Goal: Task Accomplishment & Management: Complete application form

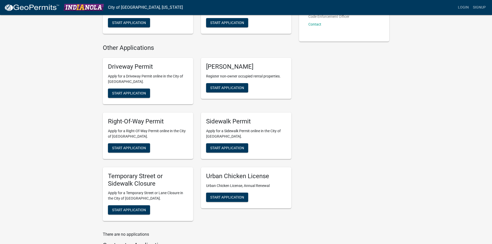
scroll to position [155, 0]
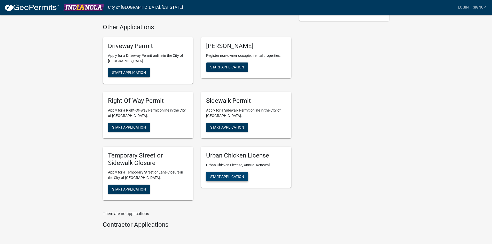
click at [213, 180] on button "Start Application" at bounding box center [227, 176] width 42 height 9
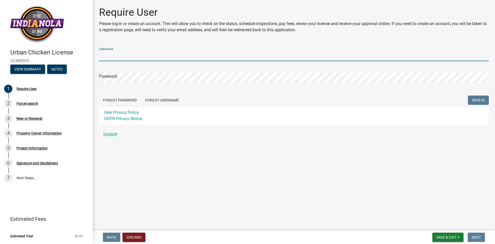
click at [157, 58] on input "Username" at bounding box center [294, 56] width 390 height 11
click at [147, 58] on input "Username" at bounding box center [294, 56] width 390 height 11
type input "sroyer"
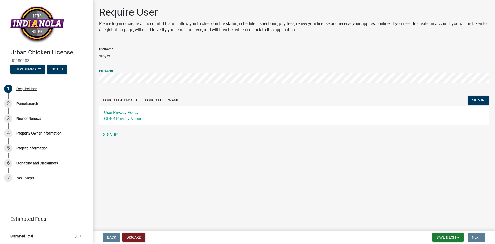
click at [468, 95] on button "SIGN IN" at bounding box center [478, 99] width 21 height 9
click at [477, 100] on span "SIGN IN" at bounding box center [479, 100] width 13 height 4
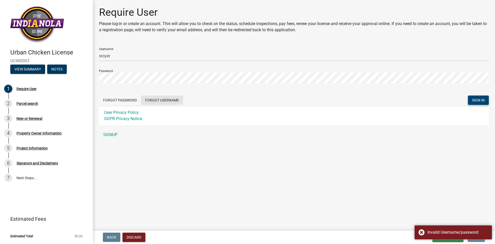
click at [170, 102] on button "Forgot Username" at bounding box center [162, 99] width 42 height 9
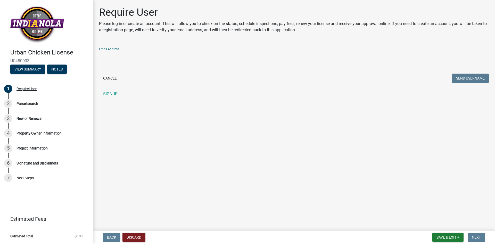
click at [121, 55] on input "Email Address" at bounding box center [294, 56] width 390 height 11
type input "[EMAIL_ADDRESS][DOMAIN_NAME]"
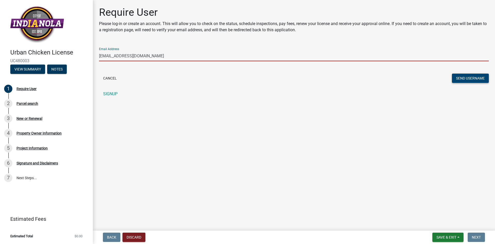
click at [471, 77] on button "Send Username" at bounding box center [470, 78] width 37 height 9
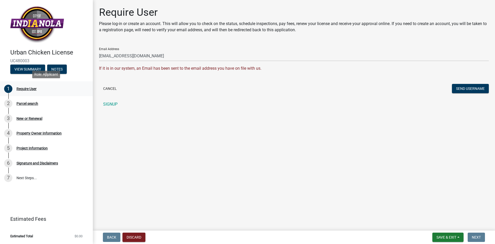
click at [30, 90] on div "Require User" at bounding box center [27, 89] width 20 height 4
click at [31, 90] on div "Require User" at bounding box center [27, 89] width 20 height 4
click at [27, 102] on div "Parcel search" at bounding box center [28, 104] width 22 height 4
click at [29, 87] on div "Require User" at bounding box center [27, 89] width 20 height 4
click at [114, 87] on button "Cancel" at bounding box center [110, 88] width 22 height 9
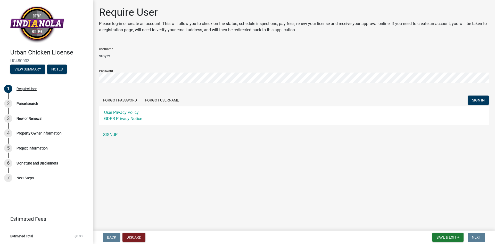
click at [117, 57] on input "sroyer" at bounding box center [294, 56] width 390 height 11
type input "royer10"
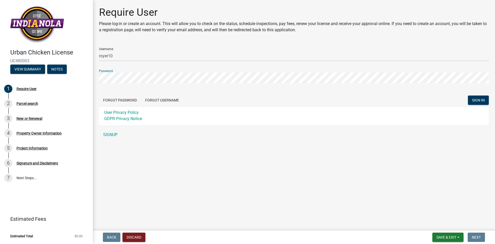
click at [468, 95] on button "SIGN IN" at bounding box center [478, 99] width 21 height 9
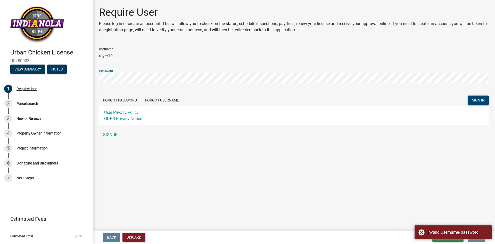
click at [474, 98] on span "SIGN IN" at bounding box center [479, 100] width 13 height 4
click at [95, 79] on div "Require User Please log-in or create an account. This will allow you to check o…" at bounding box center [294, 75] width 398 height 138
click at [468, 95] on button "SIGN IN" at bounding box center [478, 99] width 21 height 9
click at [117, 101] on button "Forgot Password" at bounding box center [120, 99] width 42 height 9
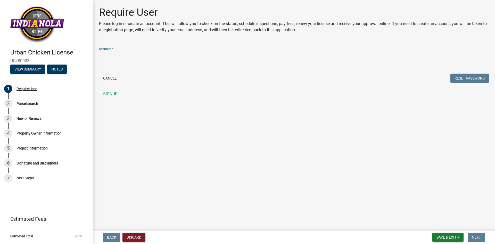
click at [213, 56] on input "Username" at bounding box center [294, 56] width 390 height 11
type input "royer10"
click at [451, 74] on button "Reset Password" at bounding box center [470, 78] width 38 height 9
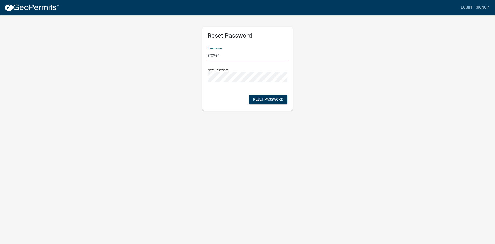
drag, startPoint x: 227, startPoint y: 55, endPoint x: 182, endPoint y: 51, distance: 44.8
click at [182, 51] on div "Reset Password Username sroyer New Password Reset Password" at bounding box center [248, 62] width 294 height 96
type input "royer10"
click at [348, 84] on div "Reset Password Username royer10 New Password Reset Password" at bounding box center [248, 62] width 294 height 96
click at [279, 103] on button "Reset Password" at bounding box center [268, 99] width 38 height 9
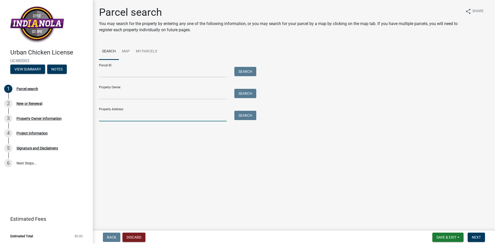
click at [121, 115] on input "Property Address:" at bounding box center [163, 116] width 128 height 11
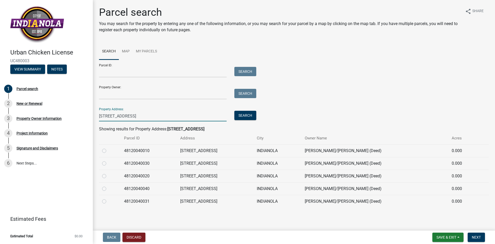
type input "802 W Detroit Ave"
click at [108, 148] on label at bounding box center [108, 148] width 0 height 0
click at [108, 149] on input "radio" at bounding box center [109, 149] width 3 height 3
radio input "true"
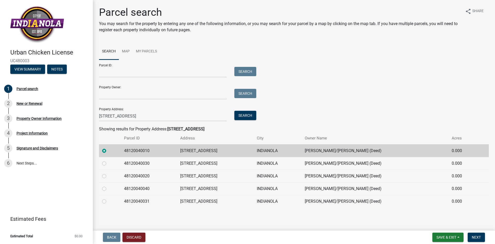
drag, startPoint x: 104, startPoint y: 162, endPoint x: 104, endPoint y: 166, distance: 3.9
click at [108, 160] on label at bounding box center [108, 160] width 0 height 0
click at [108, 163] on input "radio" at bounding box center [109, 161] width 3 height 3
radio input "true"
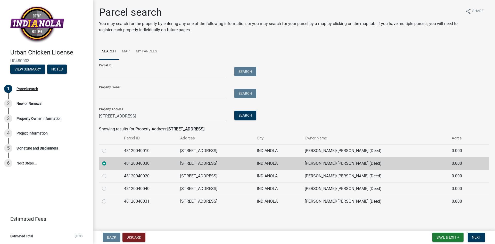
drag, startPoint x: 104, startPoint y: 174, endPoint x: 104, endPoint y: 179, distance: 5.4
click at [108, 173] on label at bounding box center [108, 173] width 0 height 0
click at [108, 174] on input "radio" at bounding box center [109, 174] width 3 height 3
radio input "true"
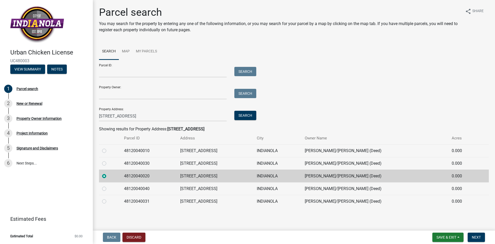
click at [108, 148] on label at bounding box center [108, 148] width 0 height 0
click at [108, 151] on input "radio" at bounding box center [109, 149] width 3 height 3
radio input "true"
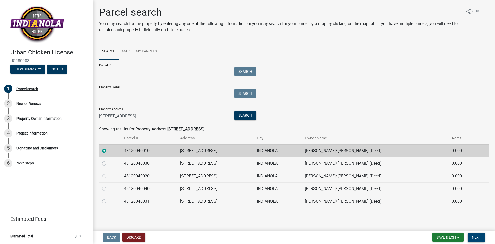
click at [475, 236] on span "Next" at bounding box center [476, 237] width 9 height 4
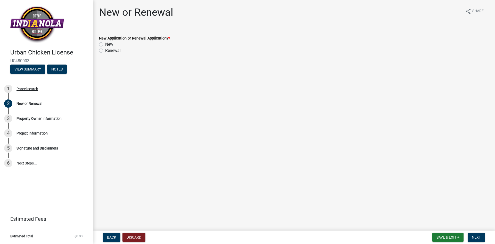
click at [105, 44] on label "New" at bounding box center [109, 44] width 8 height 6
click at [105, 44] on input "New" at bounding box center [106, 42] width 3 height 3
radio input "true"
click at [481, 236] on span "Next" at bounding box center [476, 237] width 9 height 4
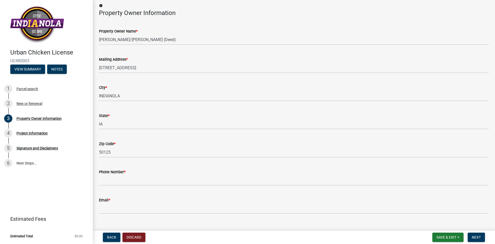
scroll to position [35, 0]
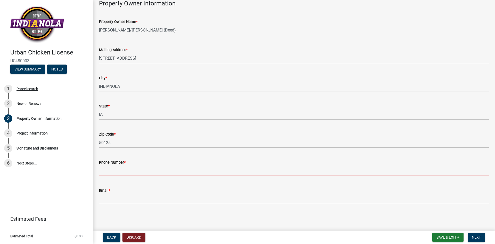
click at [181, 173] on input "Phone Number *" at bounding box center [294, 170] width 390 height 11
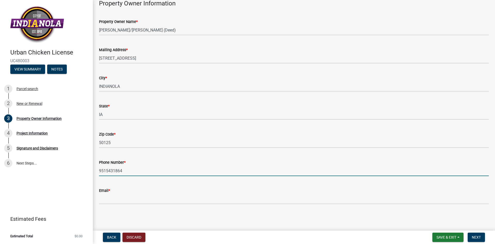
type input "9515431864"
click at [106, 190] on label "Email *" at bounding box center [104, 191] width 11 height 4
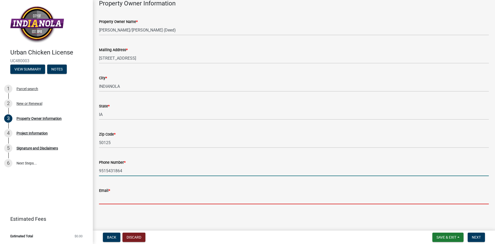
click at [106, 194] on input "Email *" at bounding box center [294, 199] width 390 height 11
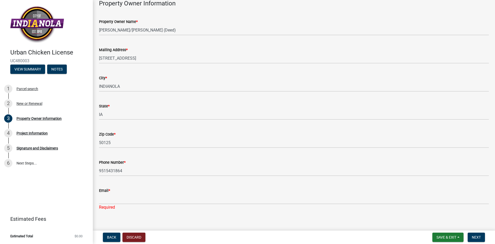
click at [108, 205] on wm-data-entity-input "Email * Required" at bounding box center [294, 197] width 390 height 34
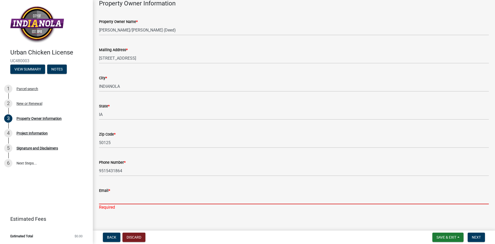
click at [110, 201] on input "Email *" at bounding box center [294, 199] width 390 height 11
type input "[EMAIL_ADDRESS][DOMAIN_NAME]"
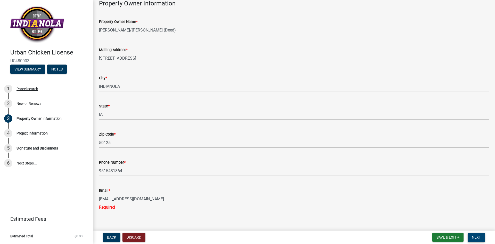
click at [480, 237] on span "Next" at bounding box center [476, 237] width 9 height 4
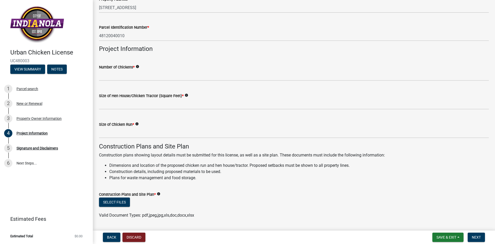
scroll to position [66, 0]
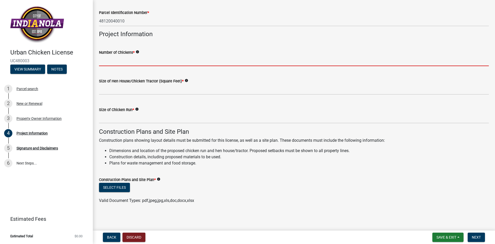
click at [139, 57] on input "text" at bounding box center [294, 60] width 390 height 11
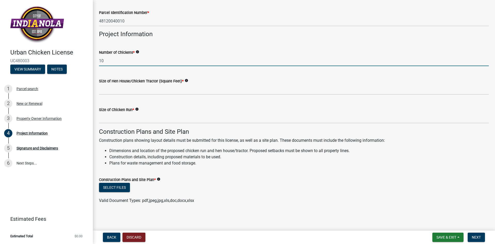
type input "10"
click at [139, 54] on wm-help-text "info" at bounding box center [138, 52] width 4 height 5
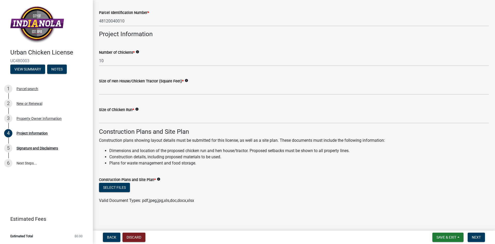
click at [139, 53] on icon "info" at bounding box center [138, 52] width 4 height 4
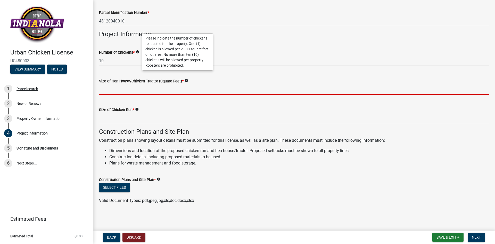
click at [134, 89] on input "text" at bounding box center [294, 89] width 390 height 11
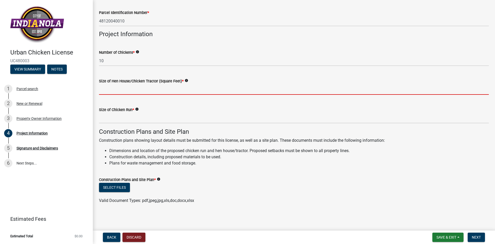
click at [185, 80] on icon "info" at bounding box center [187, 81] width 4 height 4
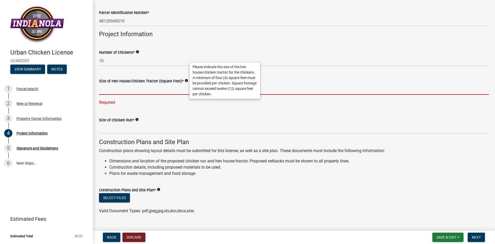
click at [161, 87] on input "text" at bounding box center [294, 89] width 390 height 11
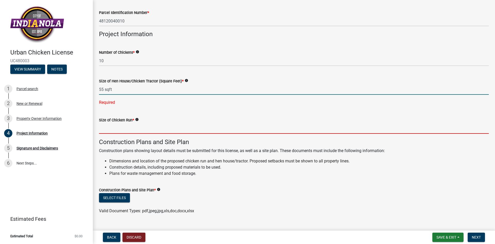
type input "55"
click at [125, 130] on wm-data-entity-input-list "Property Information Property Address * 802 W DETROIT AVE Parcel Identification…" at bounding box center [294, 91] width 390 height 256
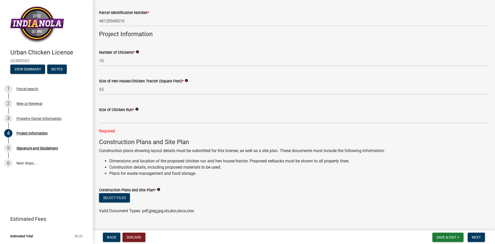
click at [138, 108] on icon "info" at bounding box center [137, 109] width 4 height 4
click at [124, 123] on div "Size of Chicken Run * info Required" at bounding box center [294, 116] width 390 height 35
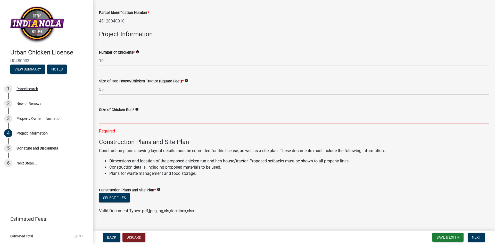
click at [126, 119] on input "text" at bounding box center [294, 118] width 390 height 11
click at [253, 181] on form "Construction Plans and Site Plan * info Select files Valid Document Types: pdf,…" at bounding box center [294, 197] width 390 height 33
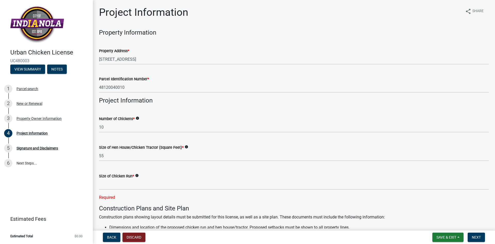
scroll to position [77, 0]
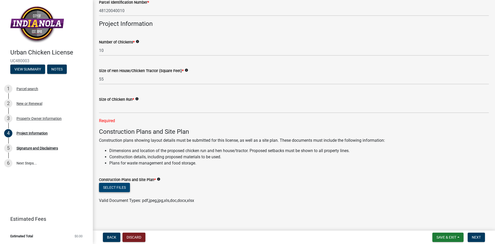
click at [126, 187] on button "Select files" at bounding box center [114, 187] width 31 height 9
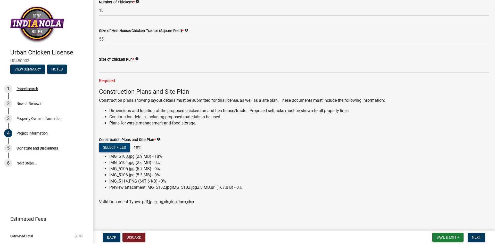
scroll to position [118, 0]
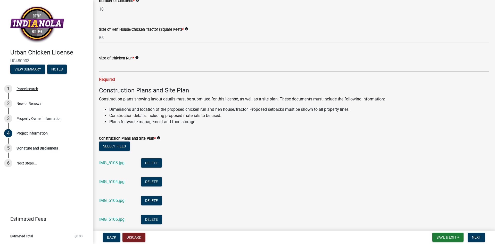
click at [241, 173] on ul "IMG_5103.jpg Delete IMG_5104.jpg Delete IMG_5105.jpg Delete IMG_5106.jpg Delete…" at bounding box center [294, 210] width 390 height 117
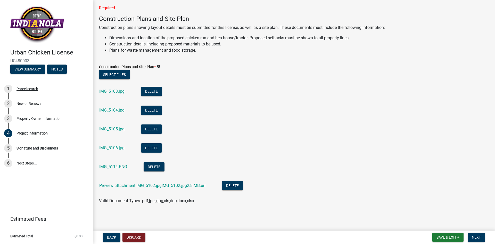
scroll to position [190, 0]
click at [118, 78] on button "Select files" at bounding box center [114, 74] width 31 height 9
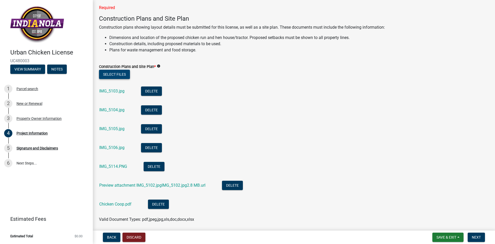
scroll to position [209, 0]
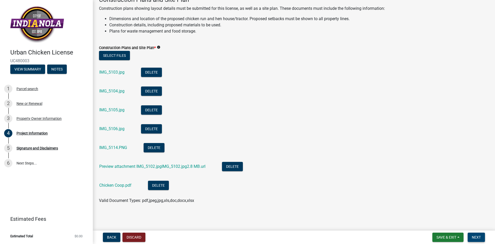
click at [478, 238] on span "Next" at bounding box center [476, 237] width 9 height 4
click at [476, 237] on span "Next" at bounding box center [476, 237] width 9 height 4
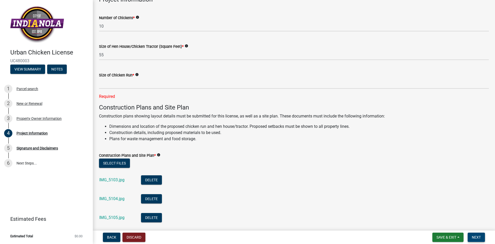
scroll to position [129, 0]
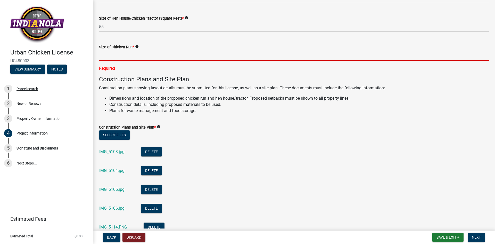
click at [160, 55] on input "text" at bounding box center [294, 55] width 390 height 11
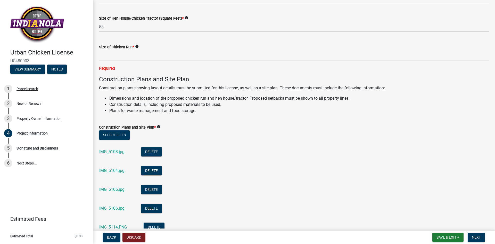
click at [137, 46] on icon "info" at bounding box center [137, 47] width 4 height 4
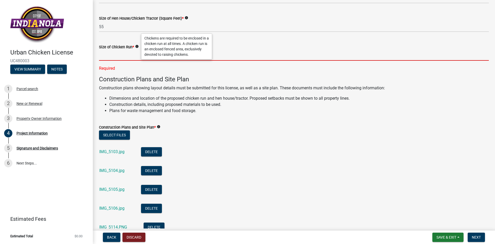
click at [133, 54] on input "text" at bounding box center [294, 55] width 390 height 11
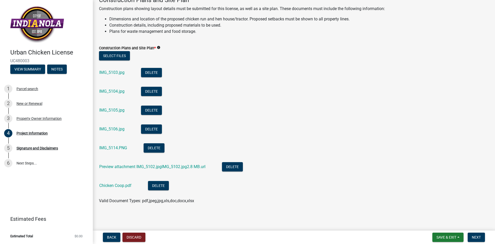
scroll to position [209, 0]
click at [474, 235] on button "Next" at bounding box center [476, 237] width 17 height 9
click at [480, 234] on button "Next" at bounding box center [476, 237] width 17 height 9
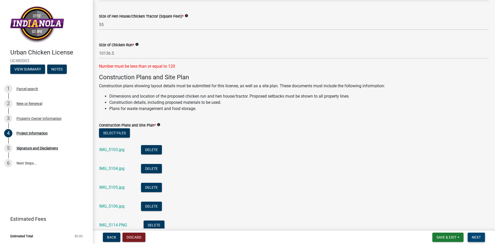
scroll to position [54, 0]
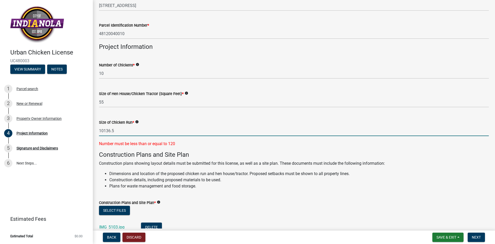
drag, startPoint x: 125, startPoint y: 132, endPoint x: 98, endPoint y: 131, distance: 27.1
click at [98, 131] on div "Size of Chicken Run * info 10136.5 Number must be less than or equal to 120" at bounding box center [294, 129] width 398 height 35
click at [477, 235] on span "Next" at bounding box center [476, 237] width 9 height 4
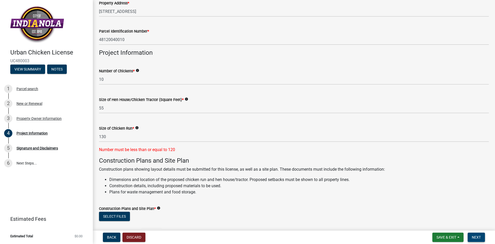
scroll to position [129, 0]
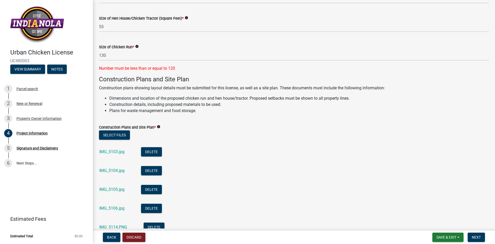
click at [137, 46] on icon "info" at bounding box center [137, 47] width 4 height 4
click at [195, 76] on h4 "Construction Plans and Site Plan" at bounding box center [294, 79] width 390 height 7
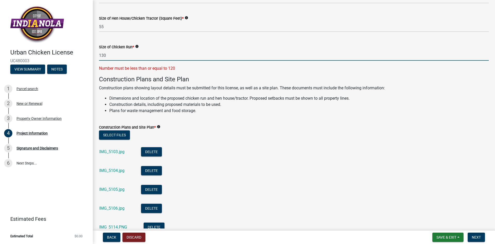
click at [149, 59] on input "130" at bounding box center [294, 55] width 390 height 11
type input "120"
click at [203, 96] on ul "Dimensions and location of the proposed chicken run and hen house/tractor. Prop…" at bounding box center [294, 104] width 390 height 19
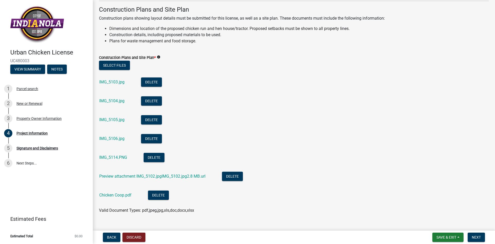
scroll to position [198, 0]
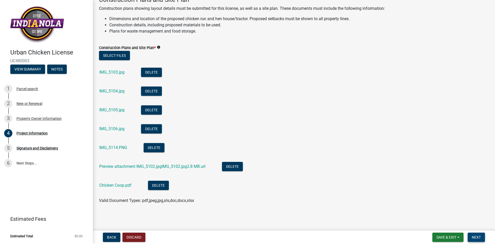
click at [483, 236] on button "Next" at bounding box center [476, 237] width 17 height 9
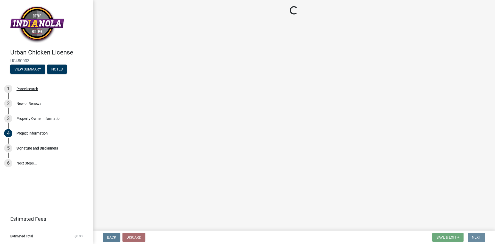
scroll to position [0, 0]
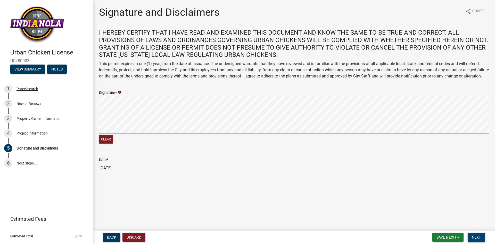
click at [482, 236] on button "Next" at bounding box center [476, 237] width 17 height 9
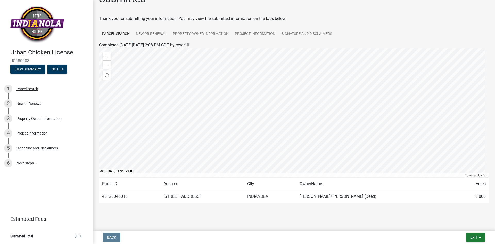
scroll to position [18, 0]
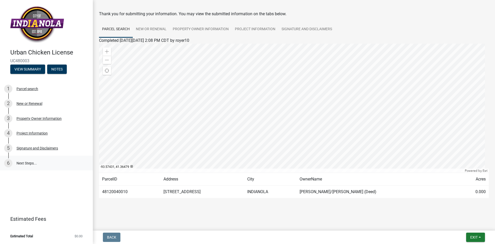
click at [47, 164] on link "6 Next Steps..." at bounding box center [46, 163] width 93 height 15
click at [33, 163] on link "6 Next Steps..." at bounding box center [46, 163] width 93 height 15
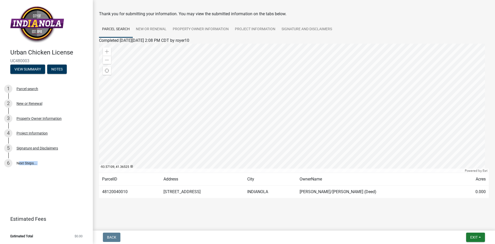
click at [296, 118] on div at bounding box center [294, 108] width 390 height 129
drag, startPoint x: 199, startPoint y: 192, endPoint x: 194, endPoint y: 193, distance: 5.3
click at [198, 192] on td "802 W DETROIT AVE" at bounding box center [203, 192] width 84 height 13
click at [125, 192] on td "48120040010" at bounding box center [129, 192] width 61 height 13
click at [474, 236] on span "Exit" at bounding box center [474, 237] width 7 height 4
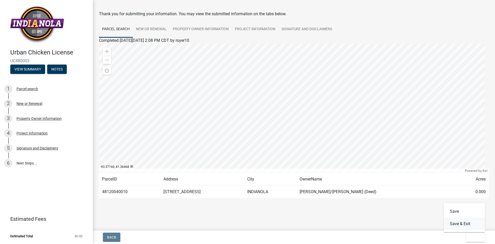
click at [472, 224] on button "Save & Exit" at bounding box center [464, 224] width 41 height 12
